Goal: Use online tool/utility: Utilize a website feature to perform a specific function

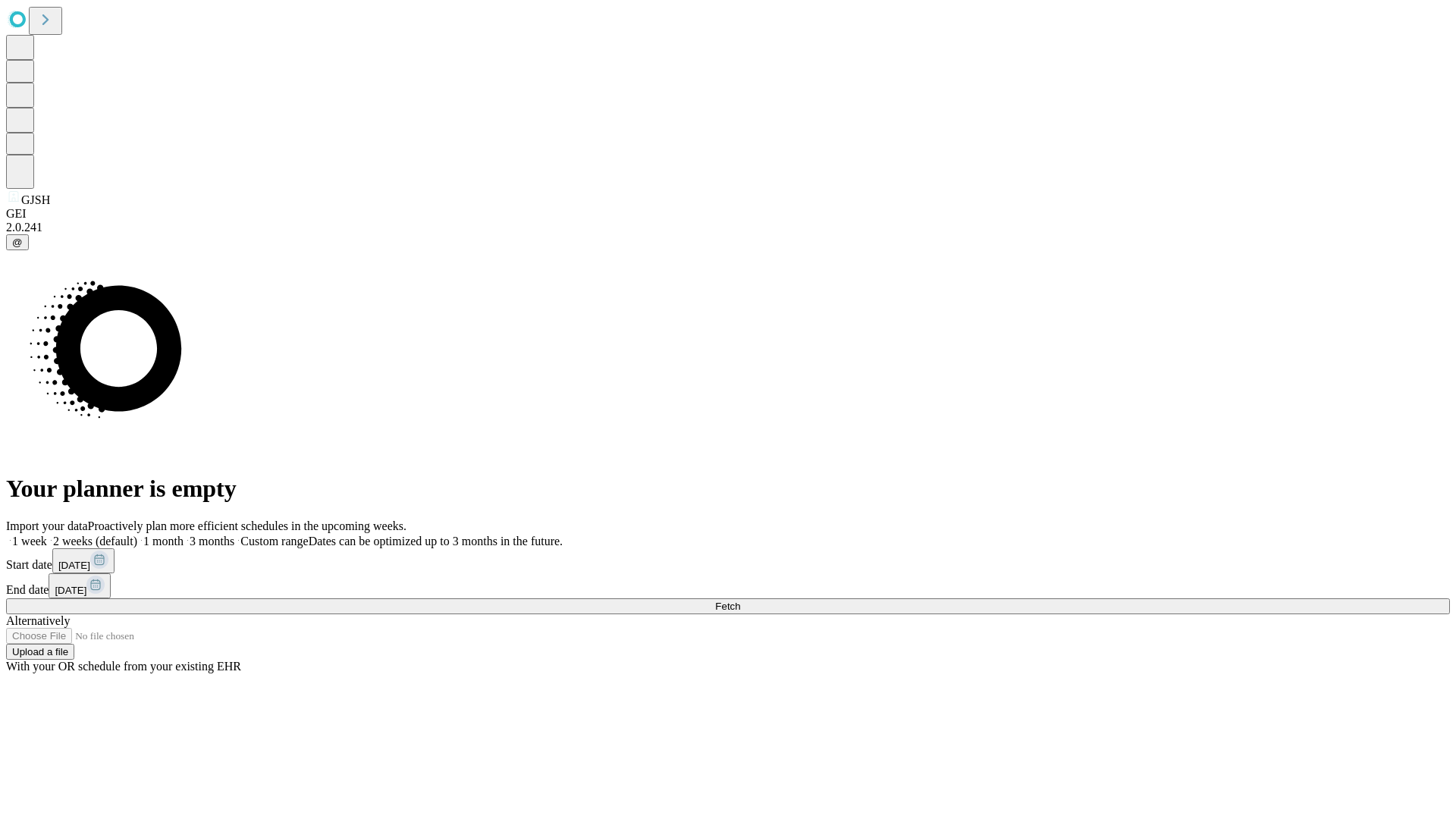
click at [740, 600] on span "Fetch" at bounding box center [728, 605] width 25 height 11
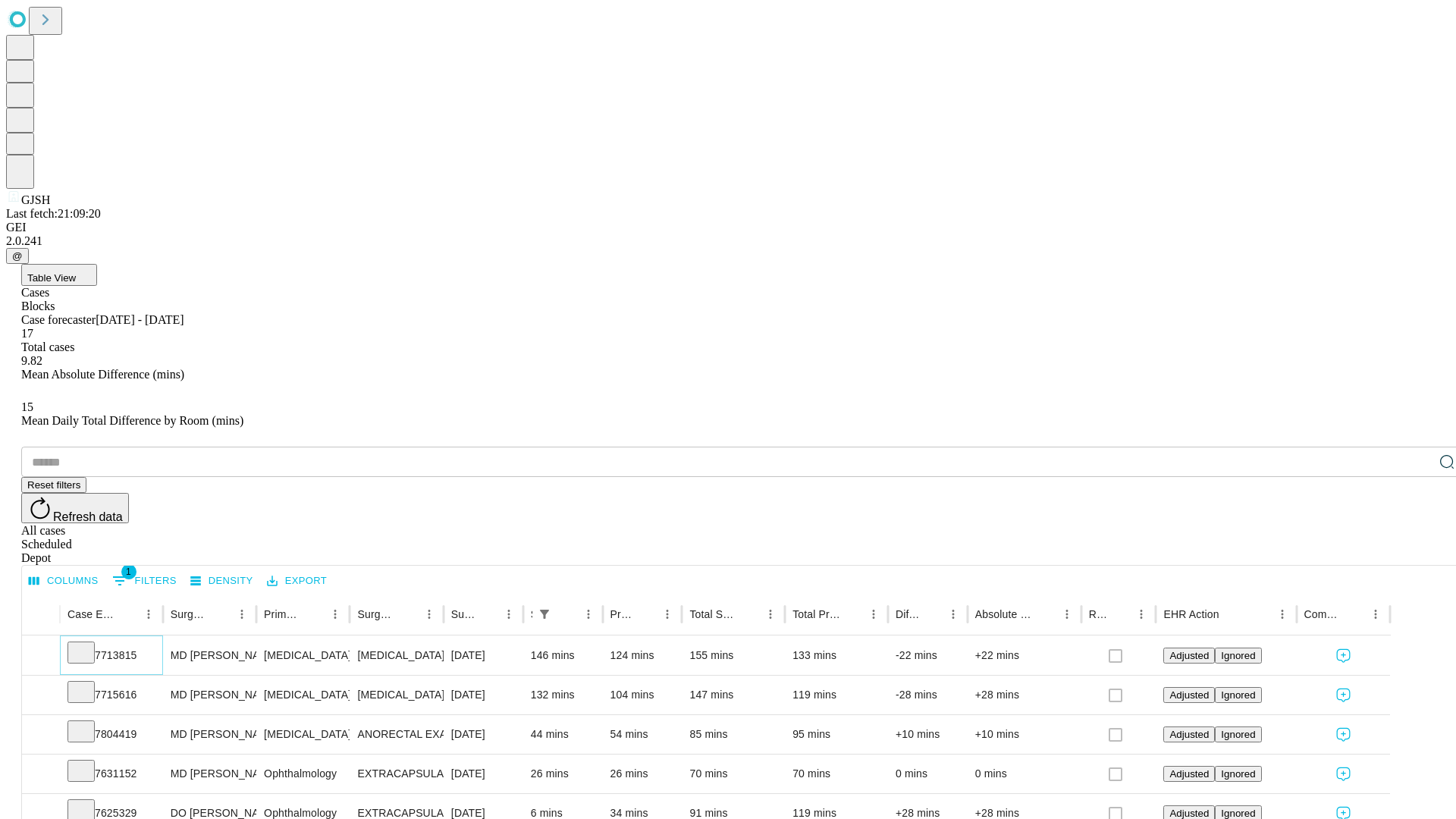
click at [89, 644] on icon at bounding box center [81, 652] width 15 height 15
